Goal: Transaction & Acquisition: Purchase product/service

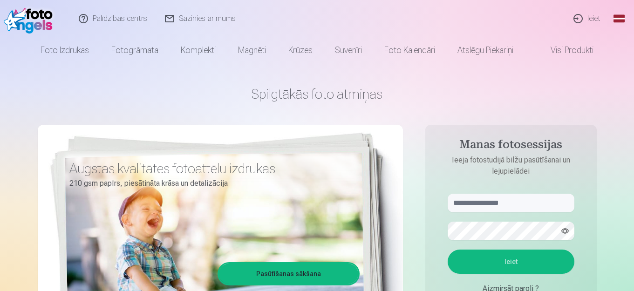
click at [591, 15] on link "Ieiet" at bounding box center [587, 18] width 45 height 37
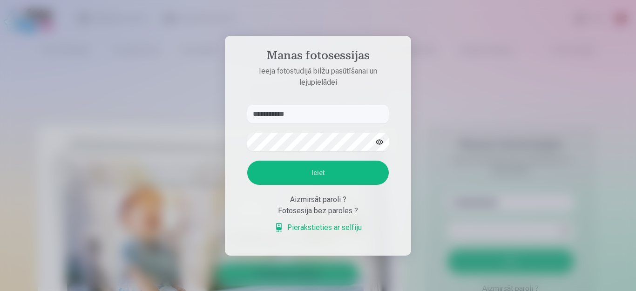
type input "**********"
click at [383, 144] on button "button" at bounding box center [380, 142] width 18 height 18
click at [301, 178] on button "Ieiet" at bounding box center [318, 173] width 142 height 24
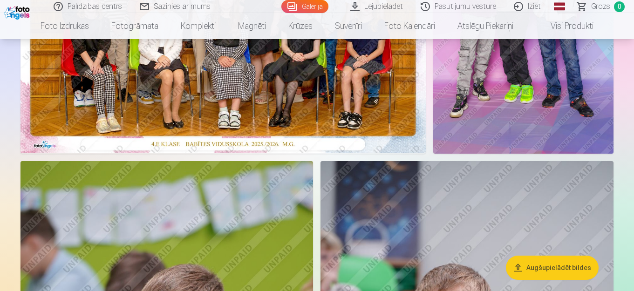
scroll to position [157, 0]
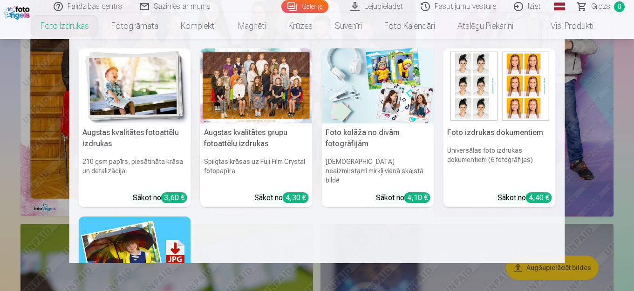
click at [6, 100] on nav "Augstas kvalitātes fotoattēlu izdrukas 210 gsm papīrs, piesātināta krāsa un det…" at bounding box center [317, 151] width 634 height 224
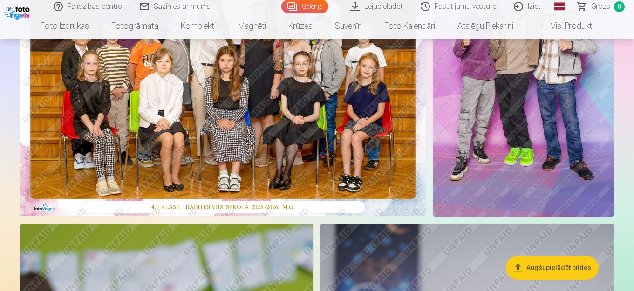
click at [116, 97] on img at bounding box center [223, 81] width 405 height 270
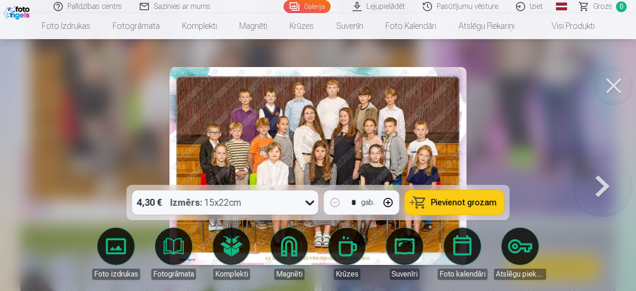
click at [308, 200] on icon at bounding box center [310, 202] width 15 height 15
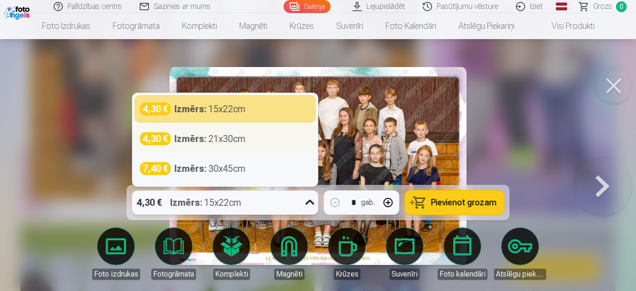
click at [232, 138] on div "Izmērs : 21x30cm" at bounding box center [210, 138] width 71 height 13
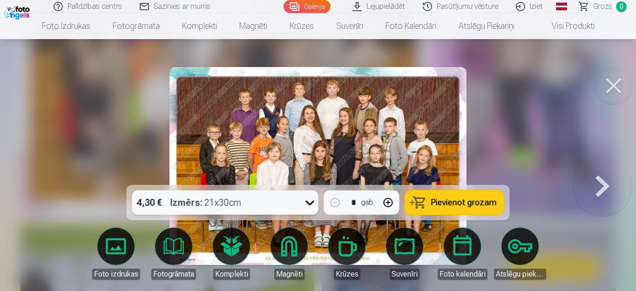
click at [453, 198] on span "Pievienot grozam" at bounding box center [464, 202] width 66 height 8
click at [610, 85] on button at bounding box center [613, 85] width 37 height 37
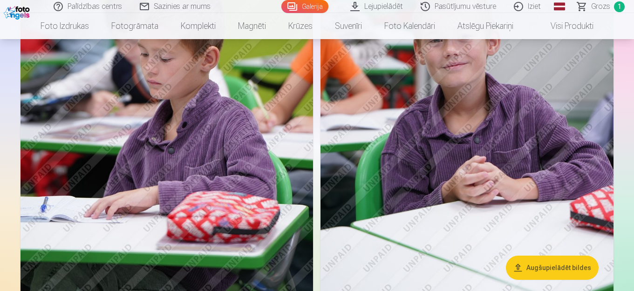
scroll to position [480, 0]
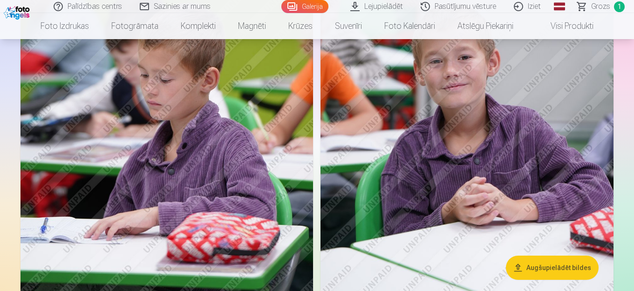
click at [486, 47] on img at bounding box center [467, 119] width 293 height 439
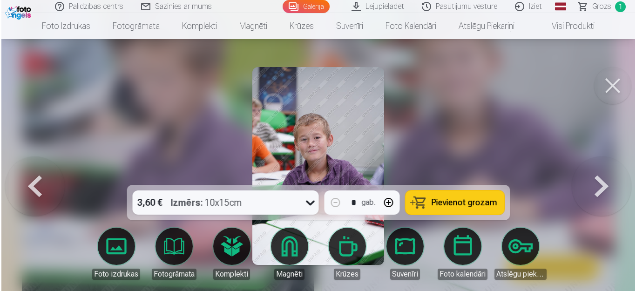
scroll to position [481, 0]
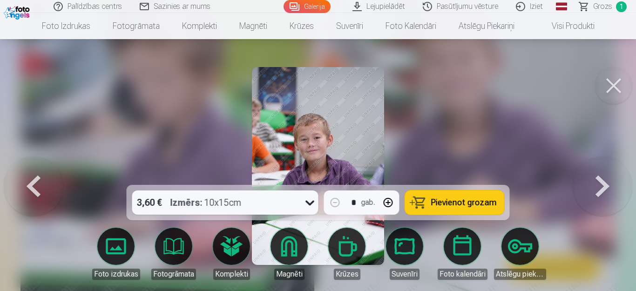
click at [618, 84] on button at bounding box center [613, 85] width 37 height 37
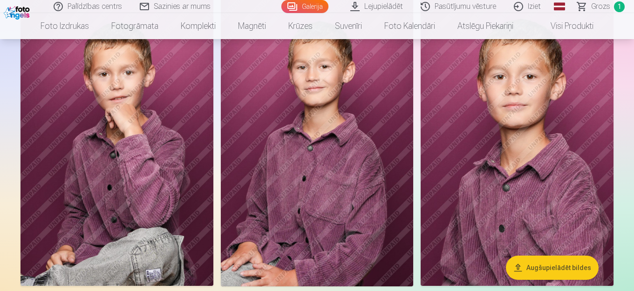
scroll to position [1662, 0]
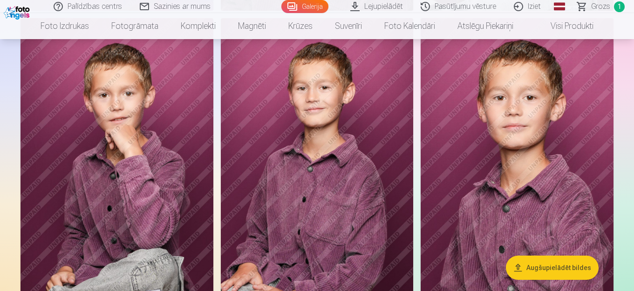
click at [323, 122] on img at bounding box center [317, 162] width 193 height 289
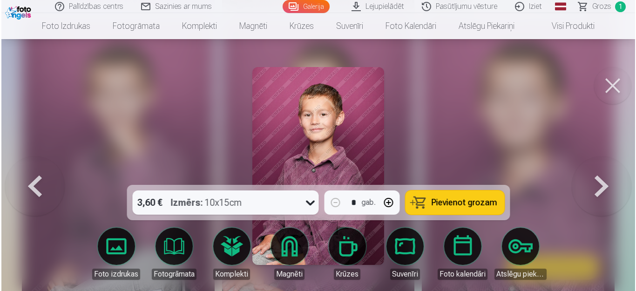
scroll to position [1667, 0]
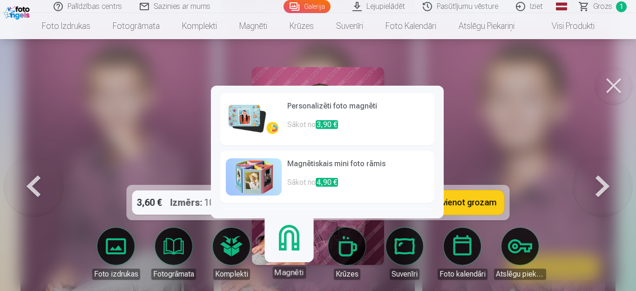
click at [292, 246] on link "Magnēti" at bounding box center [288, 249] width 57 height 57
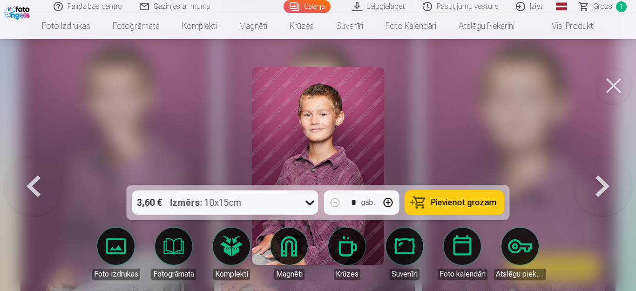
click at [387, 199] on button "button" at bounding box center [388, 203] width 22 height 22
click at [314, 201] on icon at bounding box center [310, 203] width 9 height 5
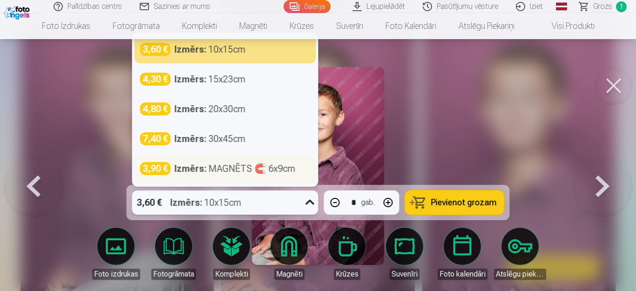
click at [241, 168] on div "Izmērs : MAGNĒTS 🧲 6x9cm" at bounding box center [235, 168] width 121 height 13
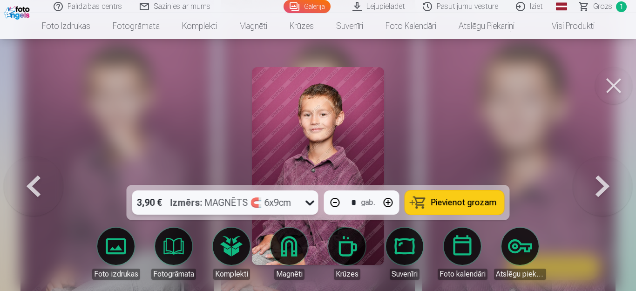
click at [442, 197] on button "Pievienot grozam" at bounding box center [454, 203] width 99 height 24
type input "*"
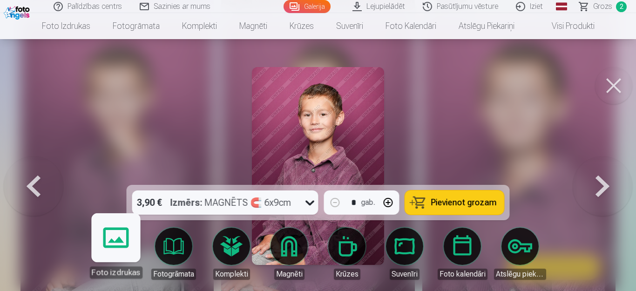
click at [111, 246] on link "Augstas kvalitātes grupu fotoattēlu izdrukas Sākot no 4,30 €" at bounding box center [154, 224] width 214 height 52
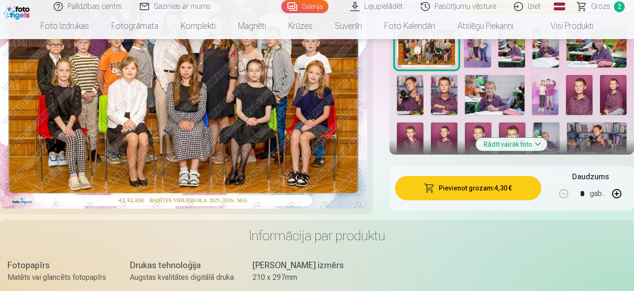
scroll to position [325, 0]
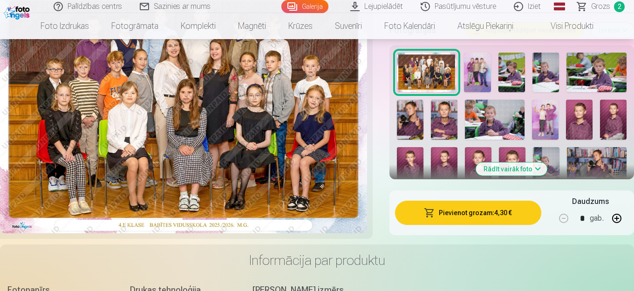
click at [475, 62] on img at bounding box center [477, 73] width 27 height 40
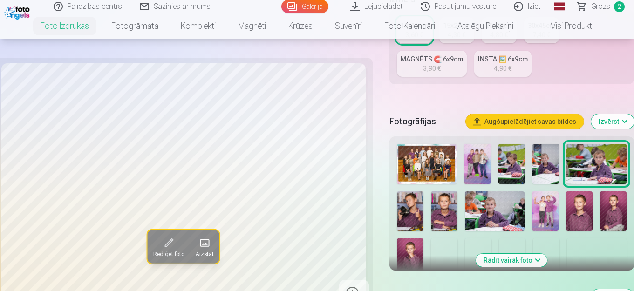
scroll to position [317, 0]
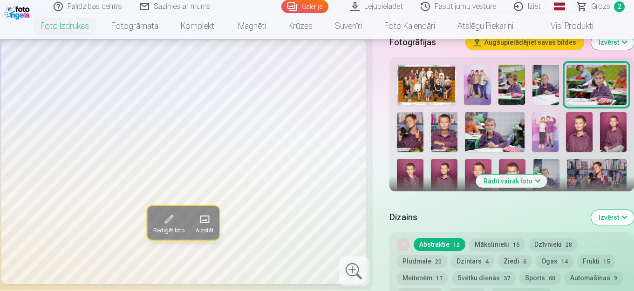
click at [480, 80] on img at bounding box center [477, 85] width 27 height 40
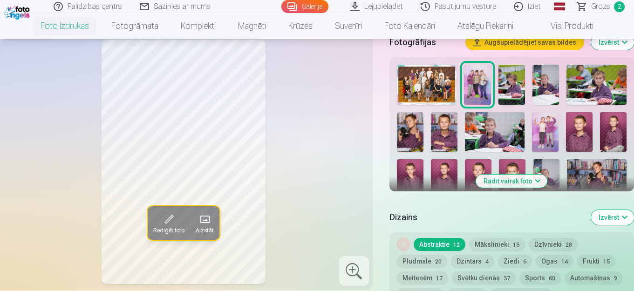
click at [491, 125] on img at bounding box center [495, 132] width 60 height 40
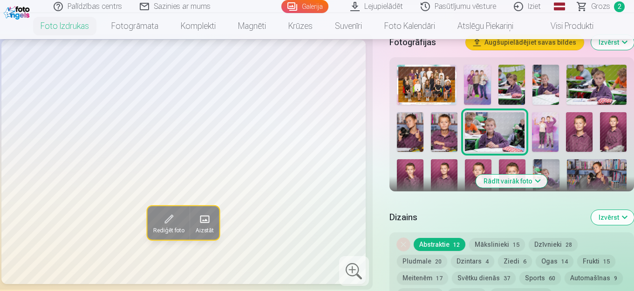
click at [602, 91] on img at bounding box center [597, 85] width 60 height 40
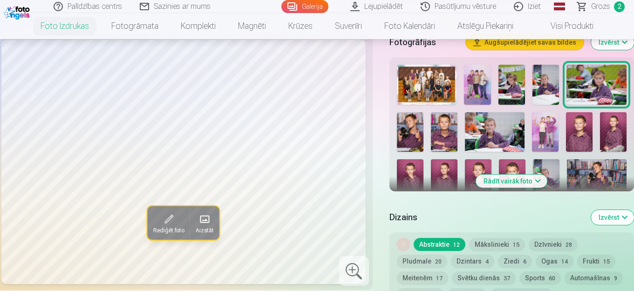
click at [413, 140] on img at bounding box center [410, 132] width 27 height 40
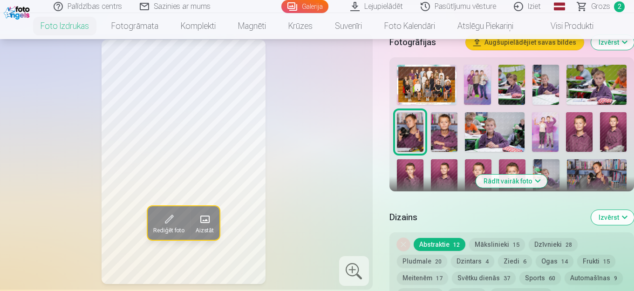
click at [442, 139] on img at bounding box center [444, 132] width 27 height 40
click at [525, 43] on button "Augšupielādējiet savas bildes" at bounding box center [525, 42] width 118 height 15
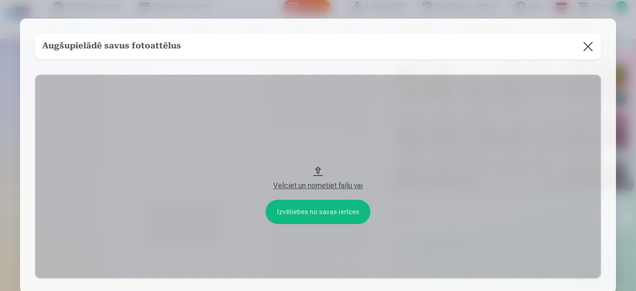
click at [335, 217] on button "Velciet un nometiet failu vai" at bounding box center [318, 177] width 567 height 204
click at [589, 48] on button at bounding box center [588, 47] width 26 height 26
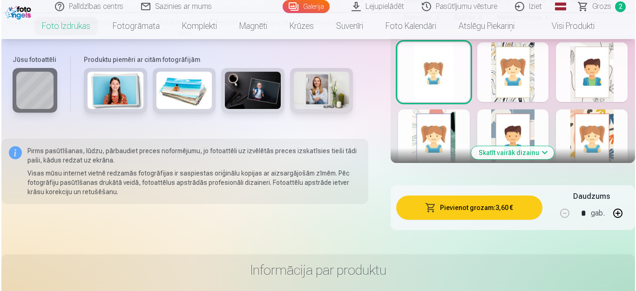
scroll to position [582, 0]
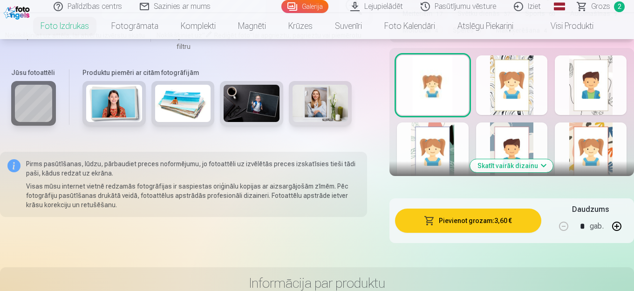
click at [447, 221] on button "Pievienot grozam : 3,60 €" at bounding box center [468, 221] width 146 height 24
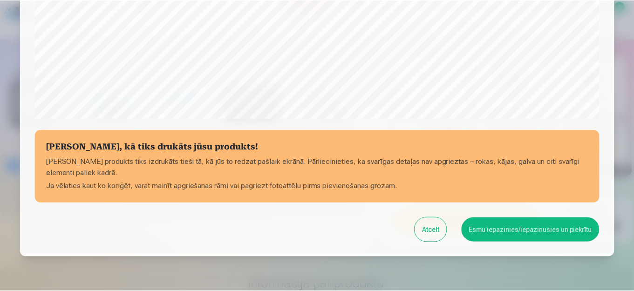
scroll to position [380, 0]
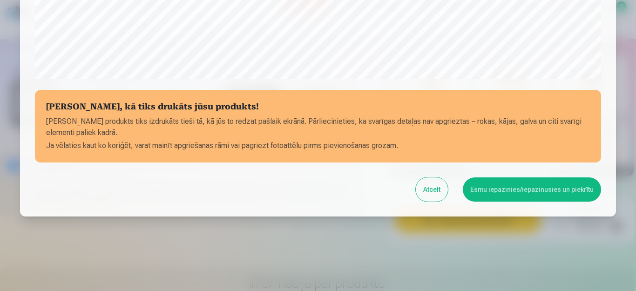
click at [497, 188] on button "Esmu iepazinies/iepazinusies un piekrītu" at bounding box center [532, 190] width 138 height 24
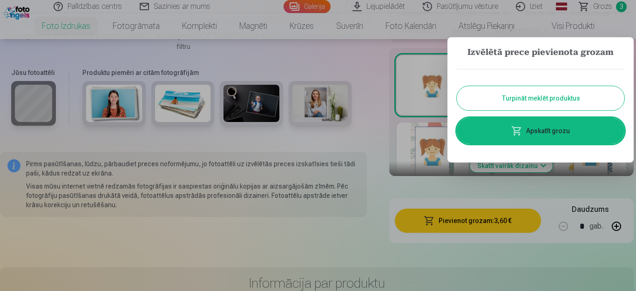
click at [525, 127] on link "Apskatīt grozu" at bounding box center [541, 131] width 168 height 26
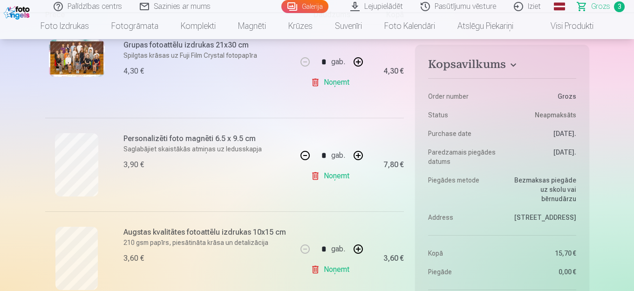
scroll to position [253, 0]
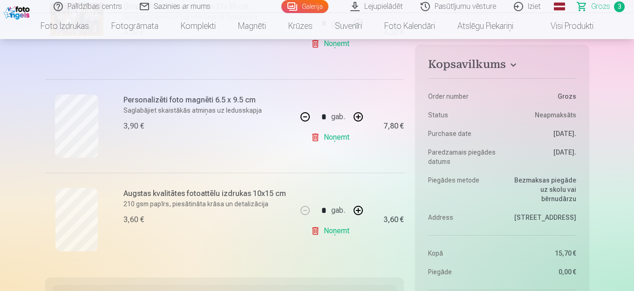
click at [324, 231] on link "Noņemt" at bounding box center [332, 231] width 42 height 19
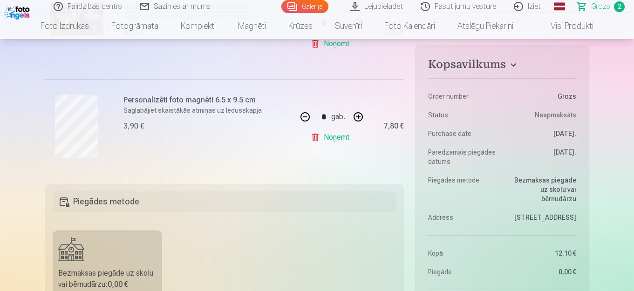
click at [329, 134] on link "Noņemt" at bounding box center [332, 137] width 42 height 19
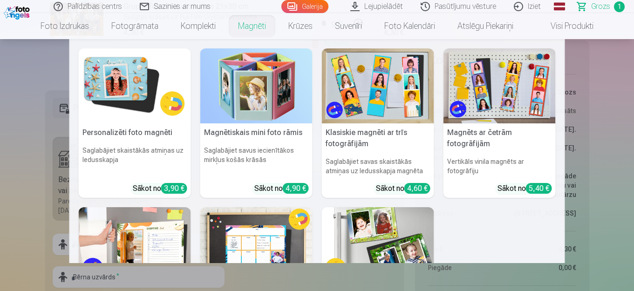
click at [253, 24] on link "Magnēti" at bounding box center [252, 26] width 50 height 26
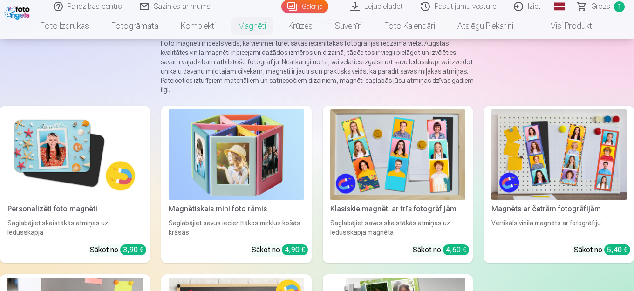
scroll to position [80, 0]
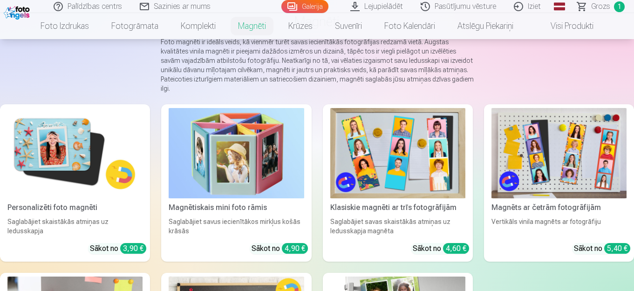
click at [41, 168] on img at bounding box center [74, 153] width 135 height 90
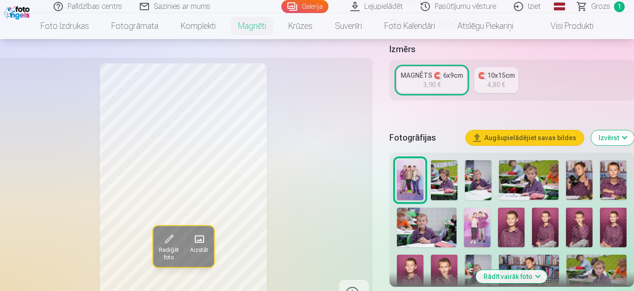
scroll to position [242, 0]
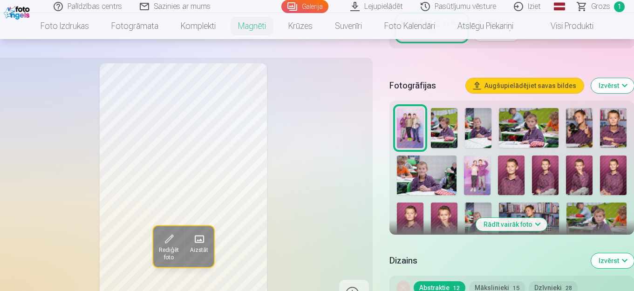
click at [612, 127] on img at bounding box center [613, 128] width 27 height 40
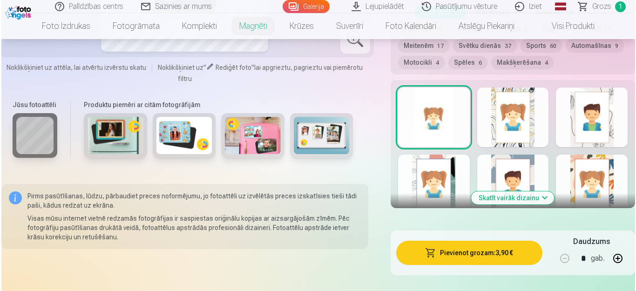
scroll to position [570, 0]
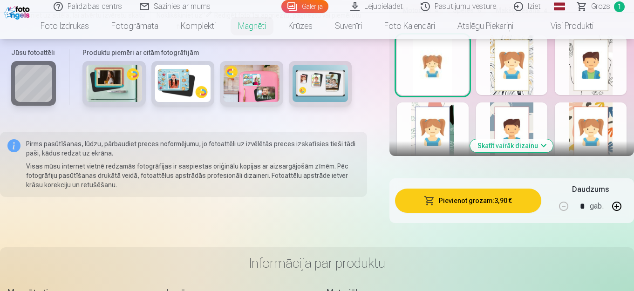
click at [619, 207] on button "button" at bounding box center [617, 206] width 22 height 22
type input "*"
click at [507, 202] on button "Pievienot grozam : 11,70 €" at bounding box center [468, 201] width 146 height 24
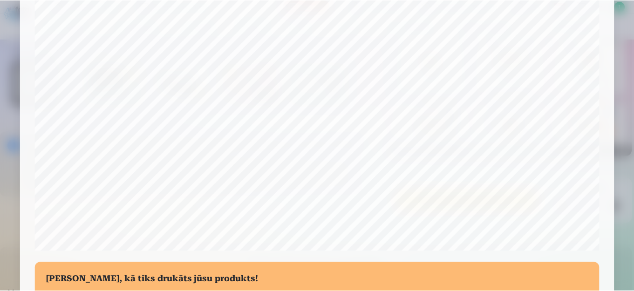
scroll to position [380, 0]
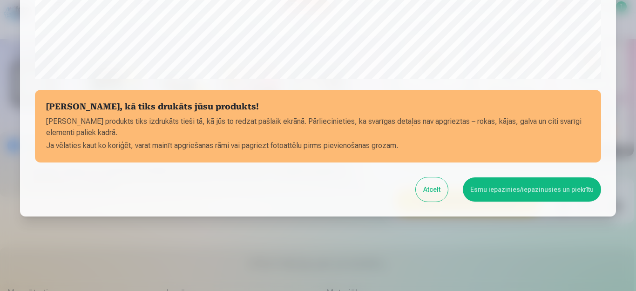
click at [521, 190] on button "Esmu iepazinies/iepazinusies un piekrītu" at bounding box center [532, 190] width 138 height 24
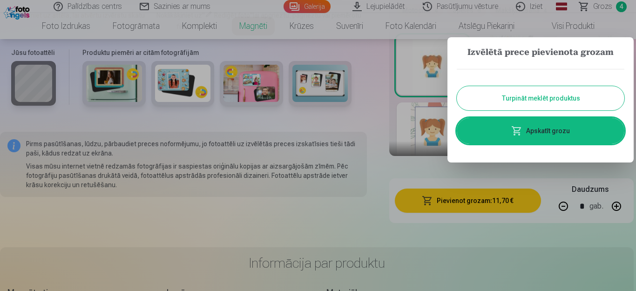
click at [536, 125] on link "Apskatīt grozu" at bounding box center [541, 131] width 168 height 26
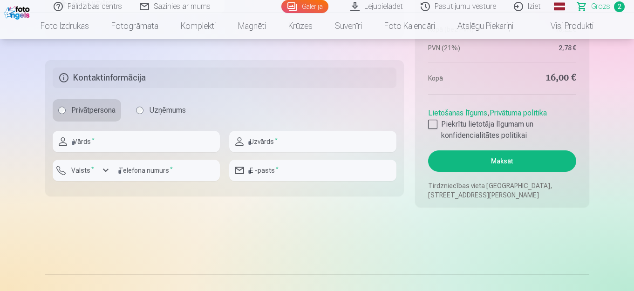
scroll to position [628, 0]
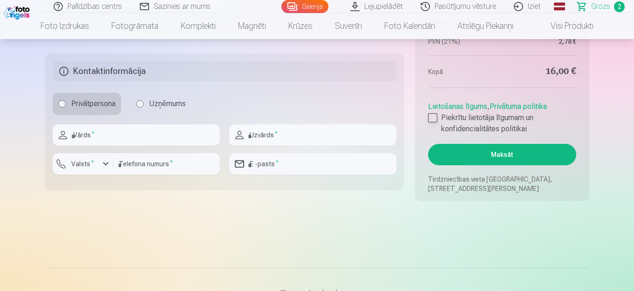
click at [435, 119] on div at bounding box center [432, 117] width 9 height 9
click at [167, 135] on input "text" at bounding box center [136, 134] width 167 height 21
type input "*"
type input "*****"
click at [291, 129] on input "text" at bounding box center [312, 134] width 167 height 21
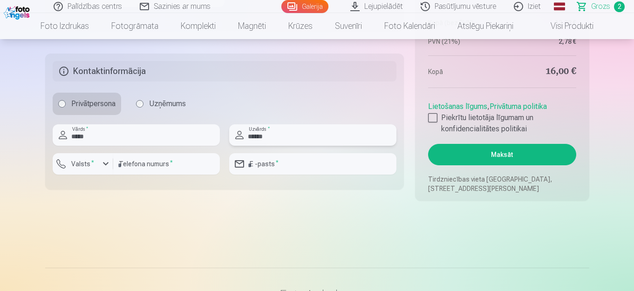
type input "******"
click at [144, 174] on input "number" at bounding box center [166, 163] width 107 height 21
type input "**"
click at [106, 162] on div "button" at bounding box center [105, 163] width 11 height 11
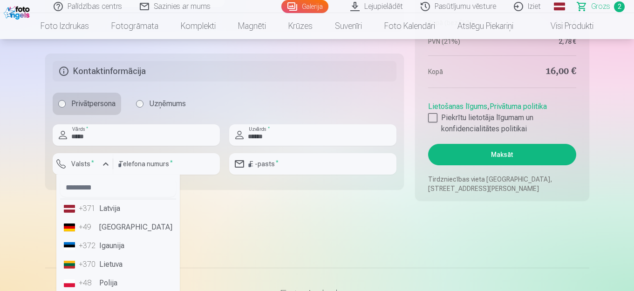
click at [105, 211] on li "+371 Latvija" at bounding box center [118, 208] width 116 height 19
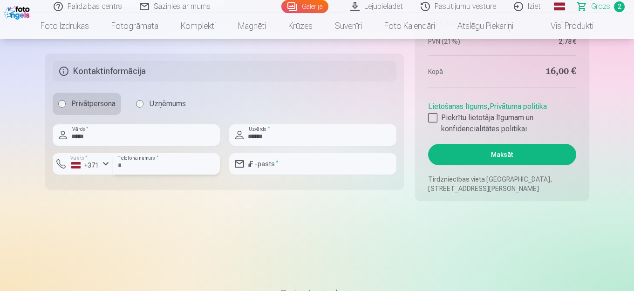
click at [141, 162] on input "number" at bounding box center [166, 163] width 107 height 21
type input "********"
click at [257, 160] on input "email" at bounding box center [312, 163] width 167 height 21
type input "**********"
click at [470, 156] on button "Maksāt" at bounding box center [502, 154] width 148 height 21
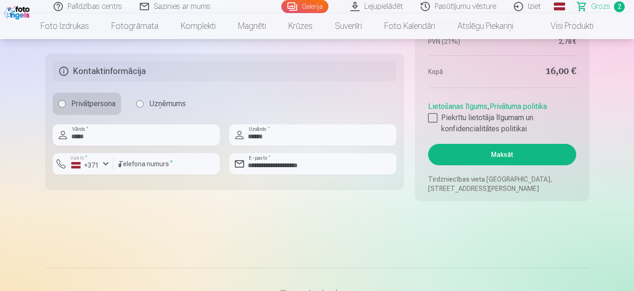
scroll to position [445, 0]
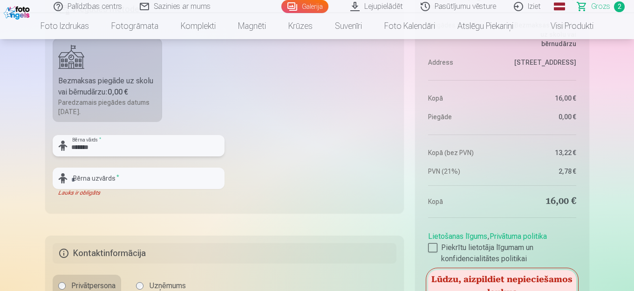
type input "*******"
click at [125, 175] on input "text" at bounding box center [139, 178] width 172 height 21
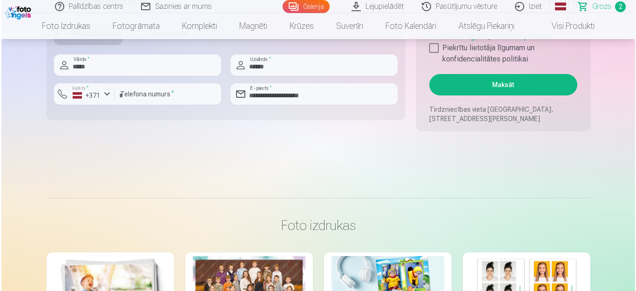
scroll to position [704, 0]
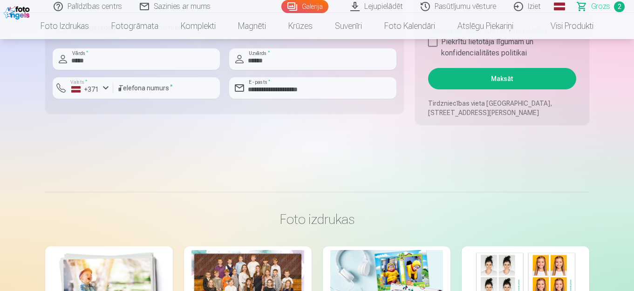
type input "*******"
click at [538, 78] on button "Maksāt" at bounding box center [502, 78] width 148 height 21
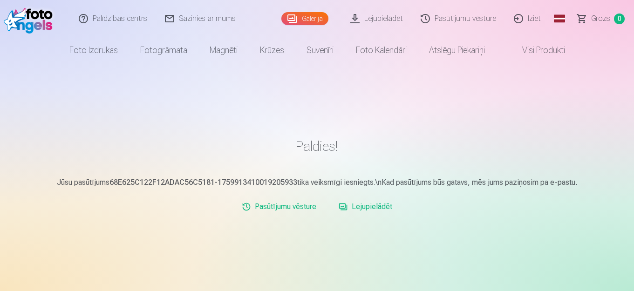
click at [584, 16] on link "Grozs 0" at bounding box center [601, 18] width 65 height 37
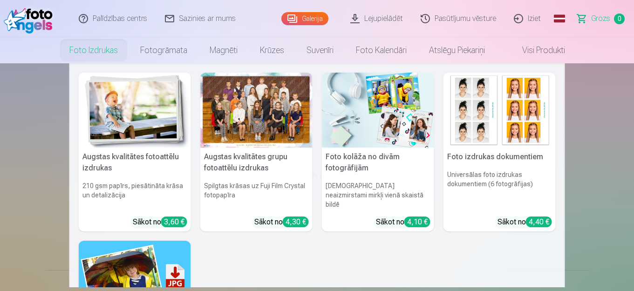
click at [96, 45] on link "Foto izdrukas" at bounding box center [93, 50] width 71 height 26
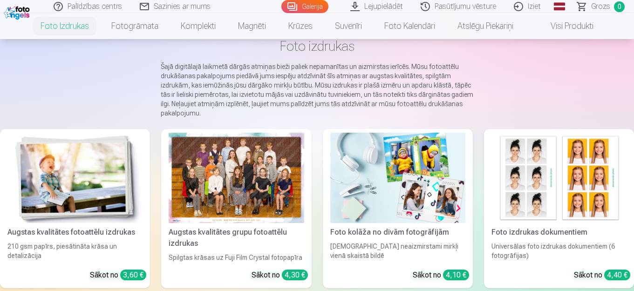
scroll to position [16, 0]
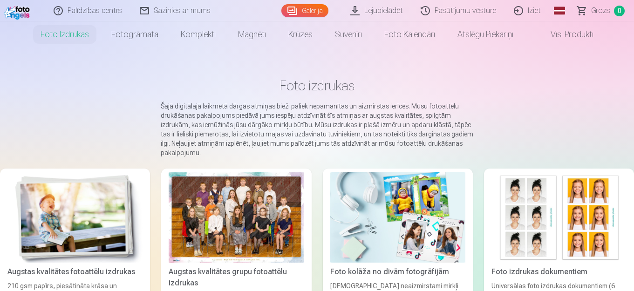
click at [73, 216] on img at bounding box center [74, 217] width 135 height 90
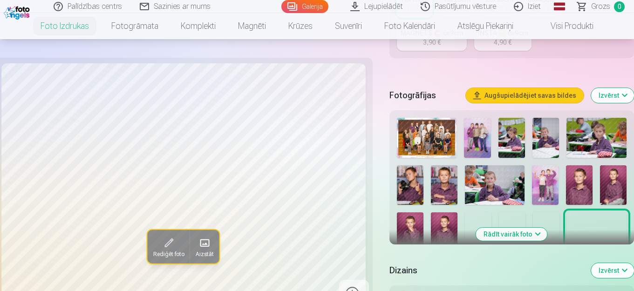
scroll to position [238, 0]
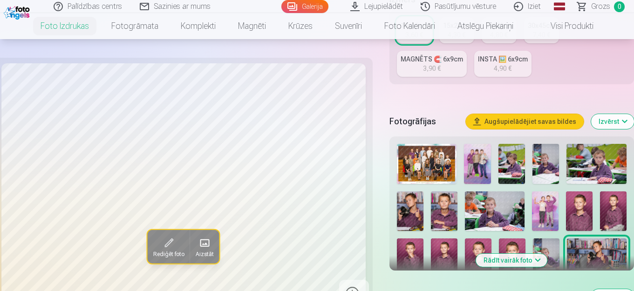
click at [448, 213] on img at bounding box center [444, 212] width 27 height 40
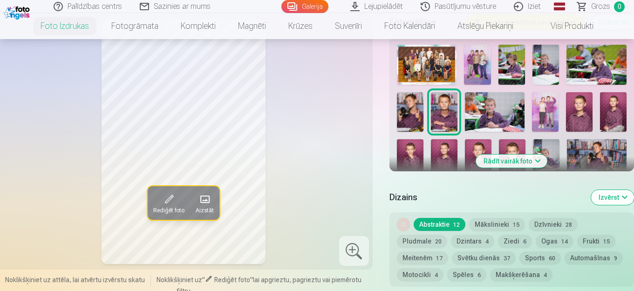
scroll to position [311, 0]
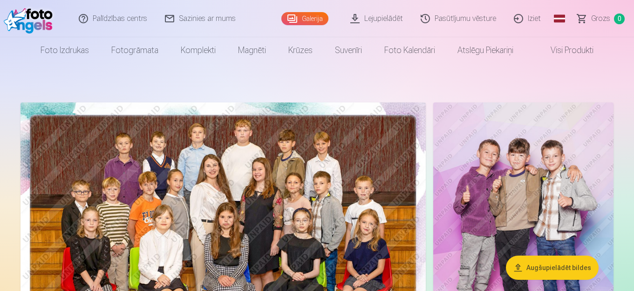
click at [536, 18] on link "Iziet" at bounding box center [528, 18] width 45 height 37
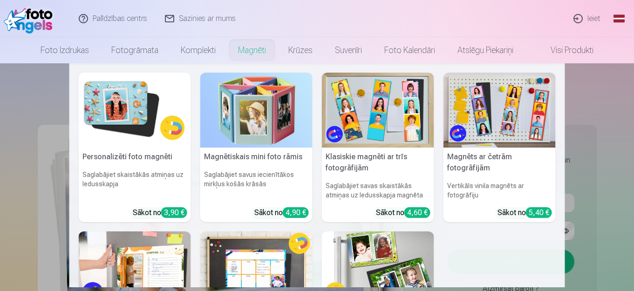
click at [611, 93] on nav "Personalizēti foto magnēti Saglabājiet skaistākās atmiņas uz ledusskapja Sākot …" at bounding box center [317, 175] width 634 height 224
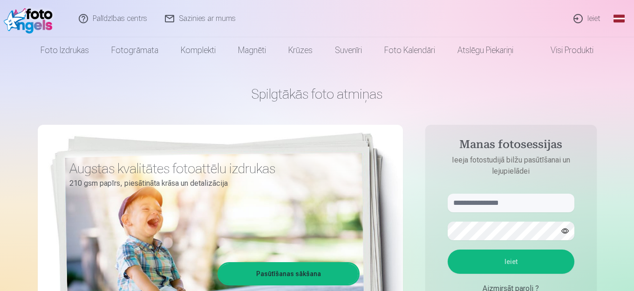
scroll to position [56, 0]
click at [515, 201] on input "text" at bounding box center [511, 203] width 127 height 19
type input "**********"
click at [562, 232] on button "button" at bounding box center [565, 231] width 18 height 18
click at [522, 263] on button "Ieiet" at bounding box center [511, 262] width 127 height 24
